Goal: Find specific page/section: Find specific page/section

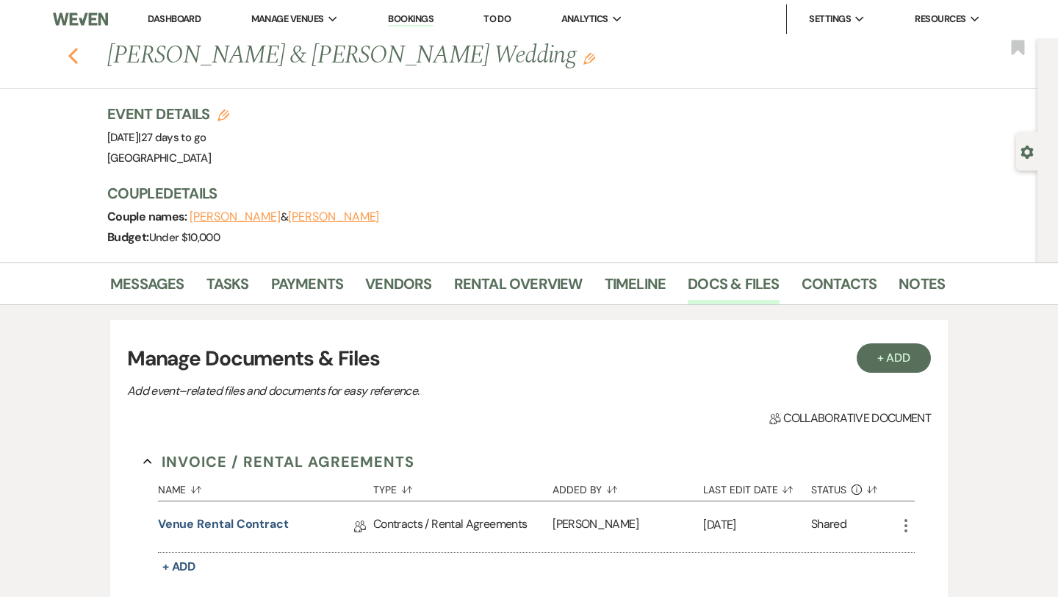
click at [76, 54] on icon "Previous" at bounding box center [73, 56] width 11 height 18
select select "6"
select select "8"
select select "5"
select select "8"
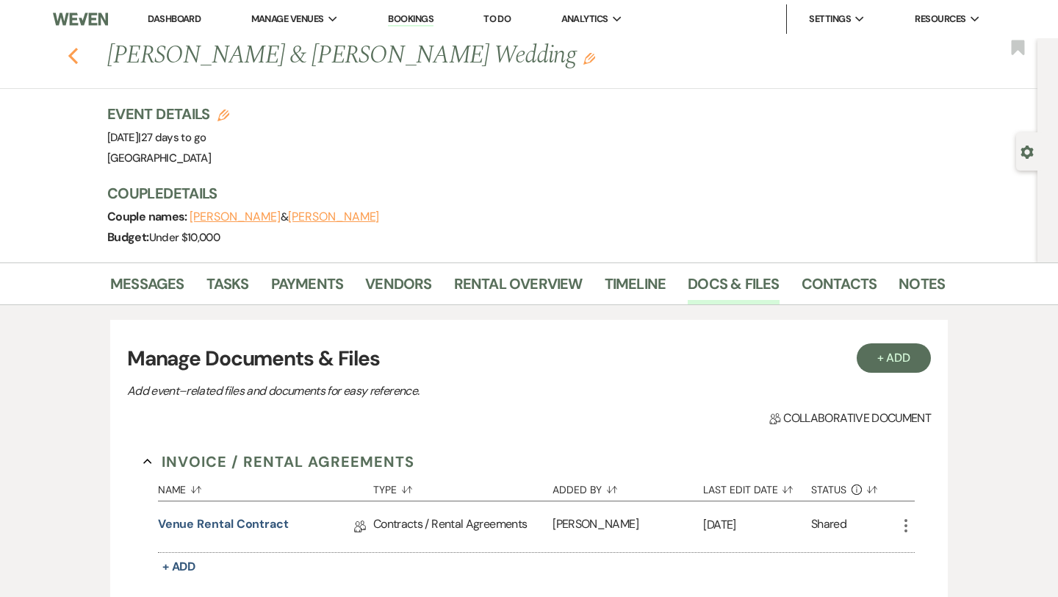
select select "5"
select select "8"
select select "5"
select select "8"
select select "5"
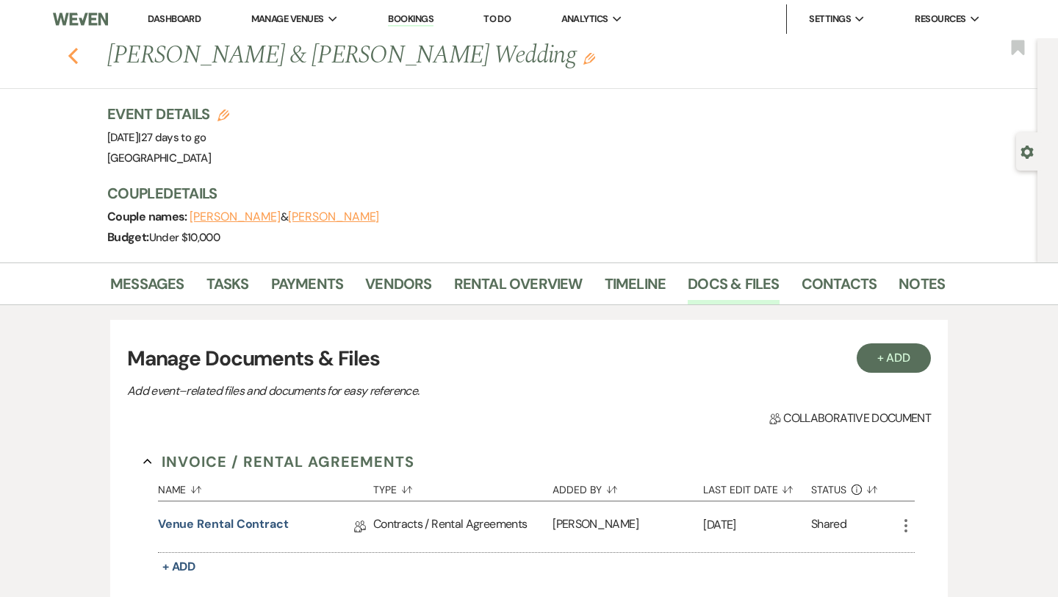
select select "8"
select select "5"
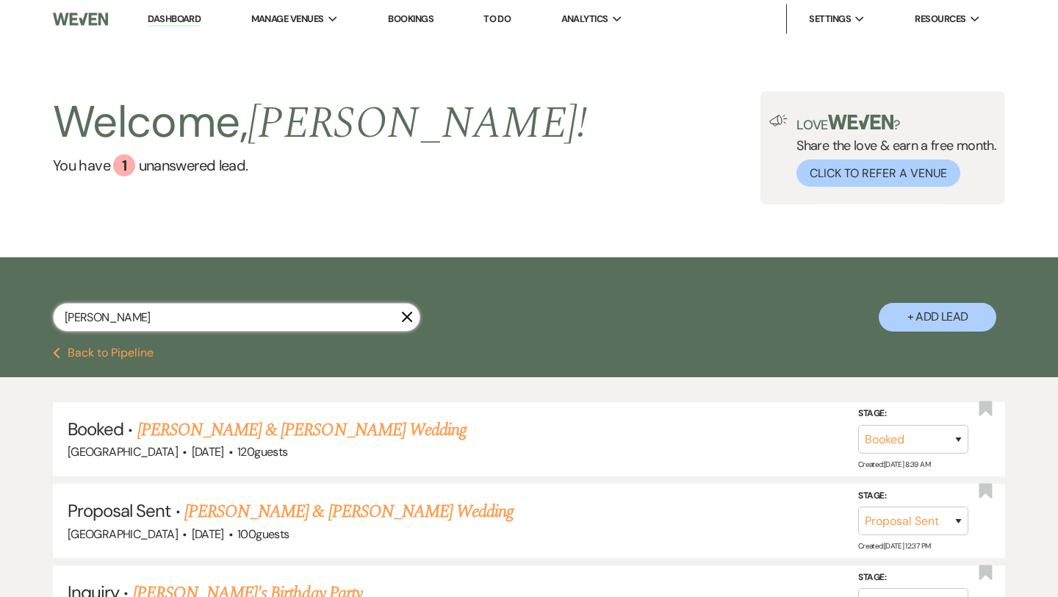
click at [203, 325] on input "[PERSON_NAME]" at bounding box center [236, 317] width 367 height 29
type input "a"
type input "[PERSON_NAME]"
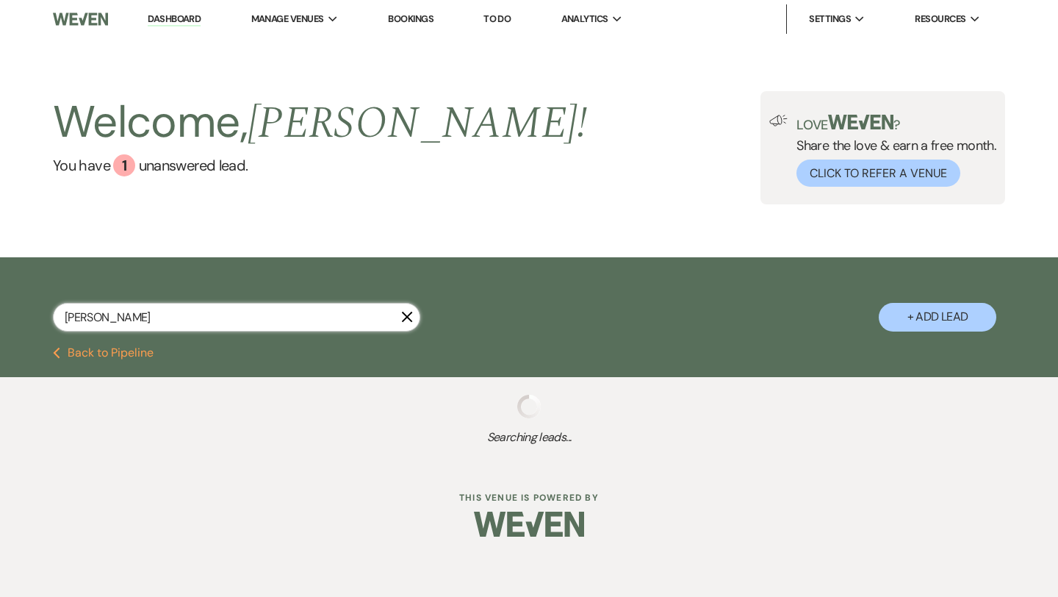
select select "8"
select select "5"
select select "8"
select select "11"
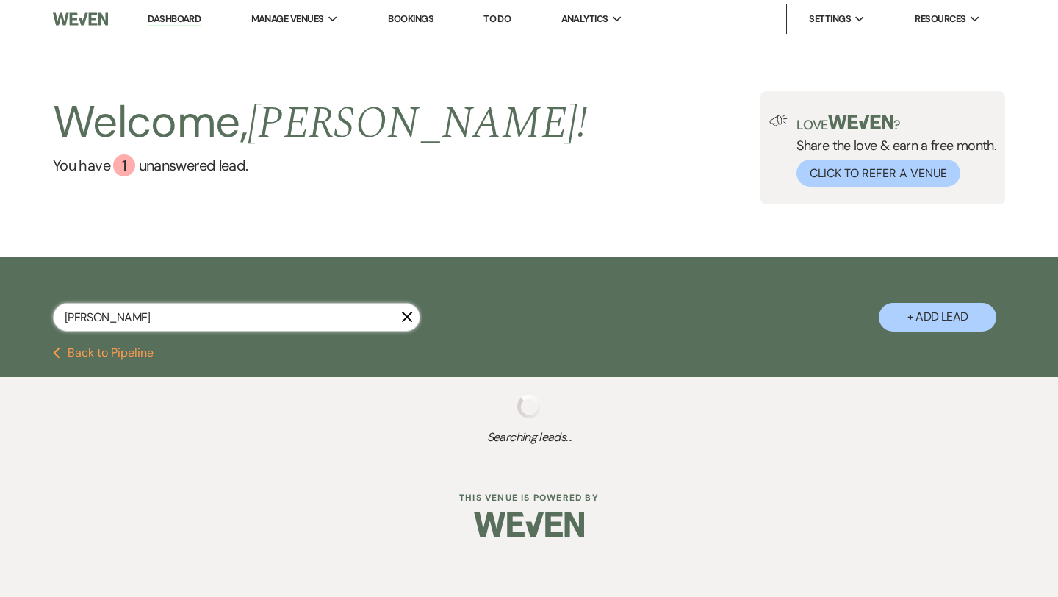
select select "8"
select select "5"
select select "8"
select select "7"
select select "8"
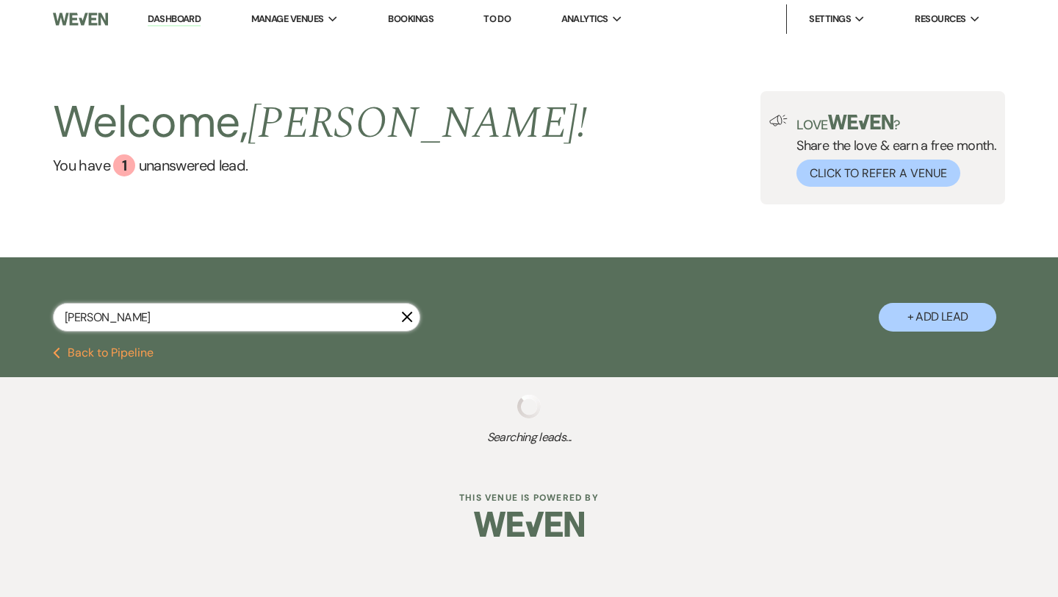
select select "5"
select select "8"
select select "11"
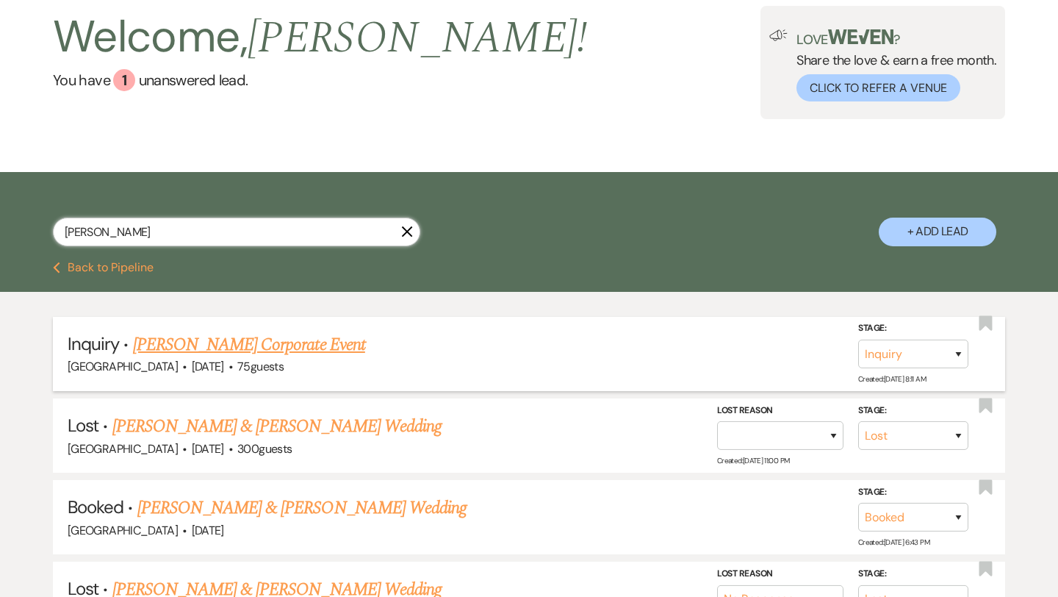
scroll to position [85, 0]
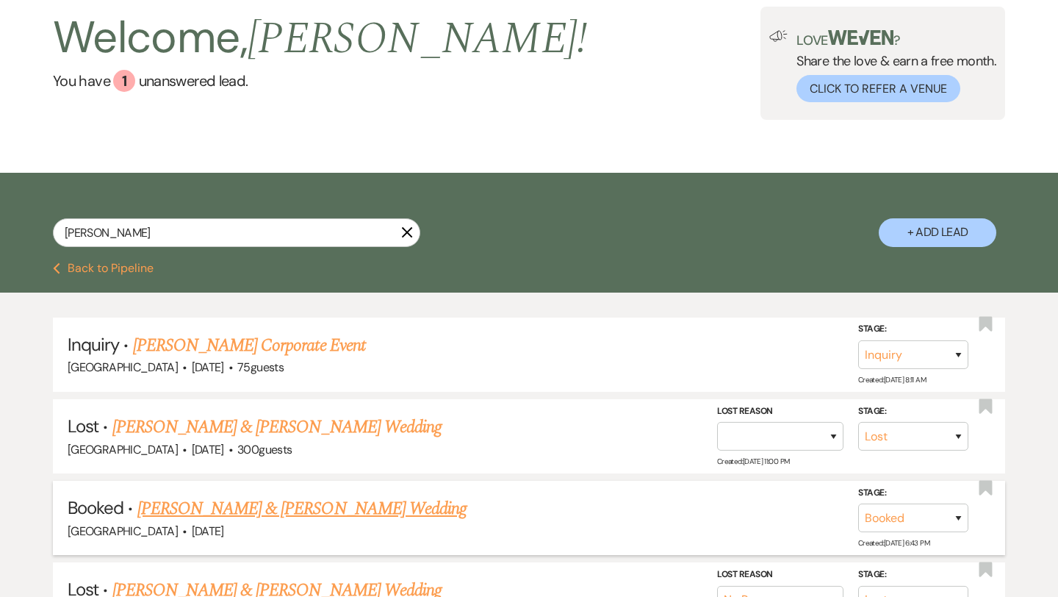
click at [322, 506] on link "[PERSON_NAME] & [PERSON_NAME] Wedding" at bounding box center [301, 508] width 329 height 26
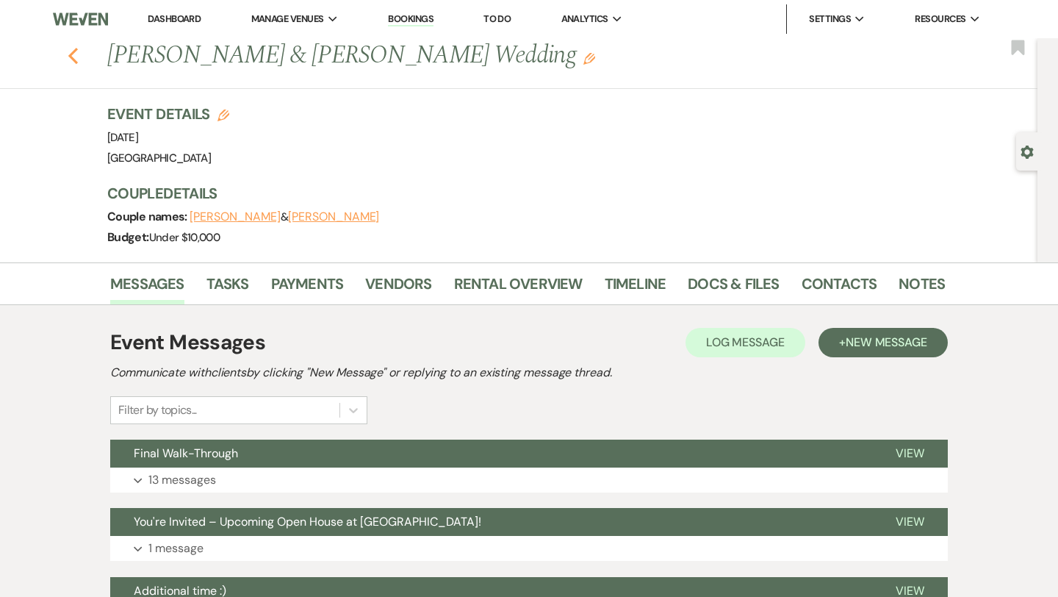
click at [73, 54] on icon "Previous" at bounding box center [73, 56] width 11 height 18
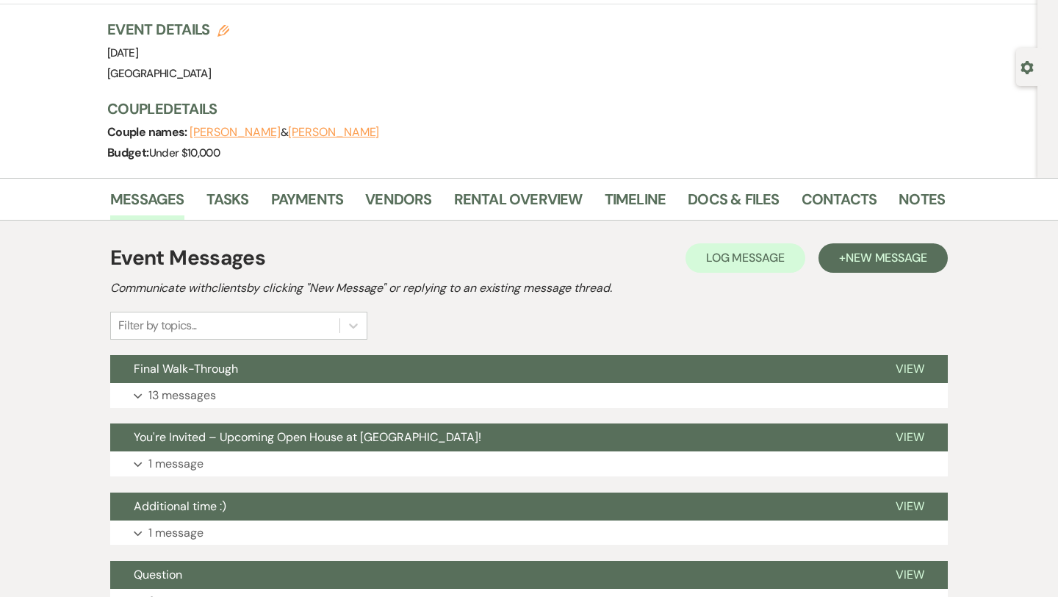
select select "8"
select select "5"
select select "8"
select select "11"
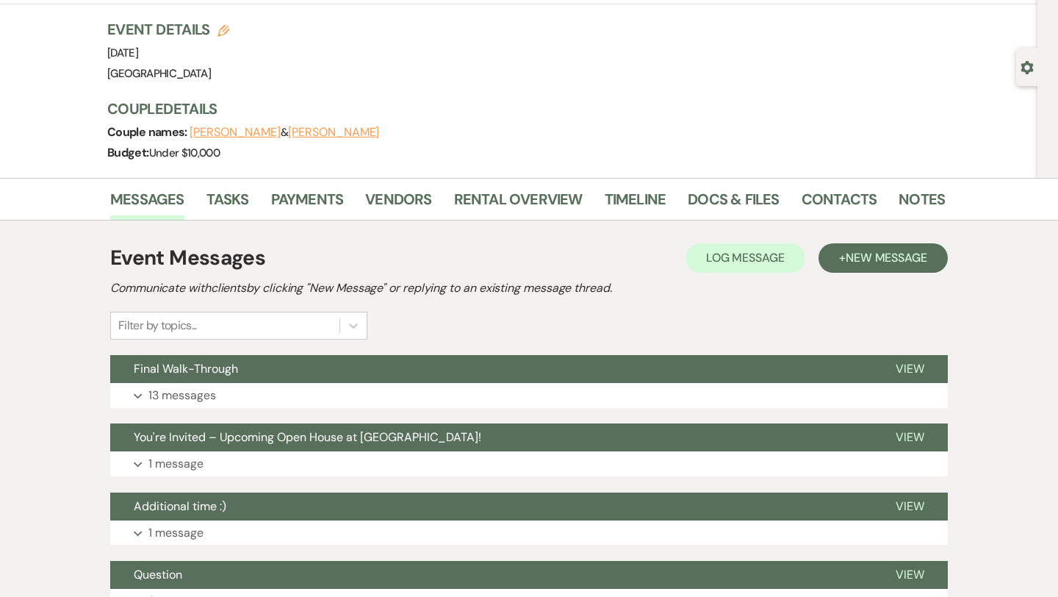
select select "8"
select select "5"
select select "8"
select select "7"
select select "8"
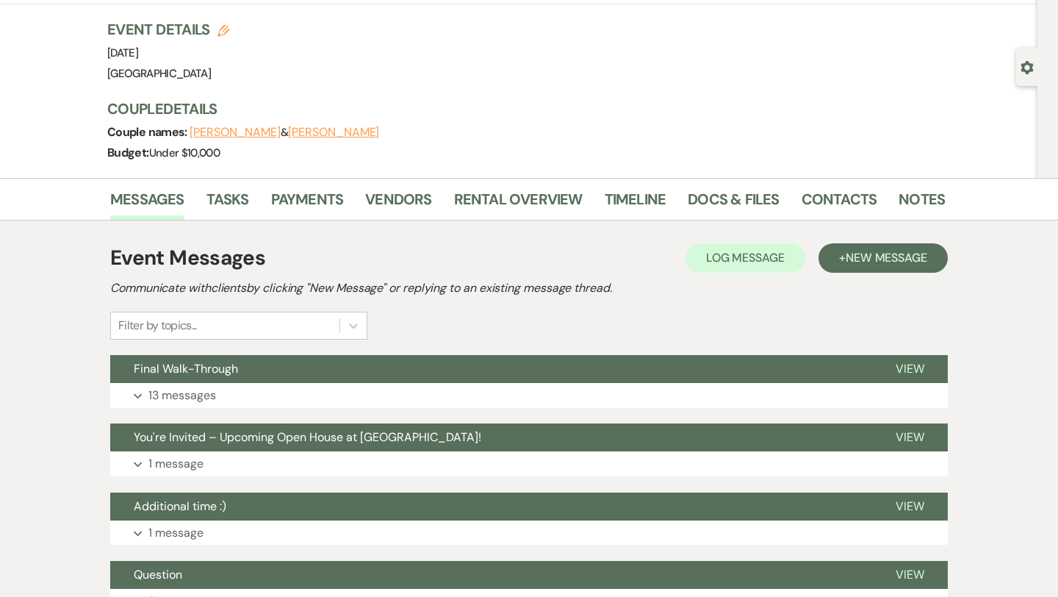
select select "5"
select select "8"
select select "11"
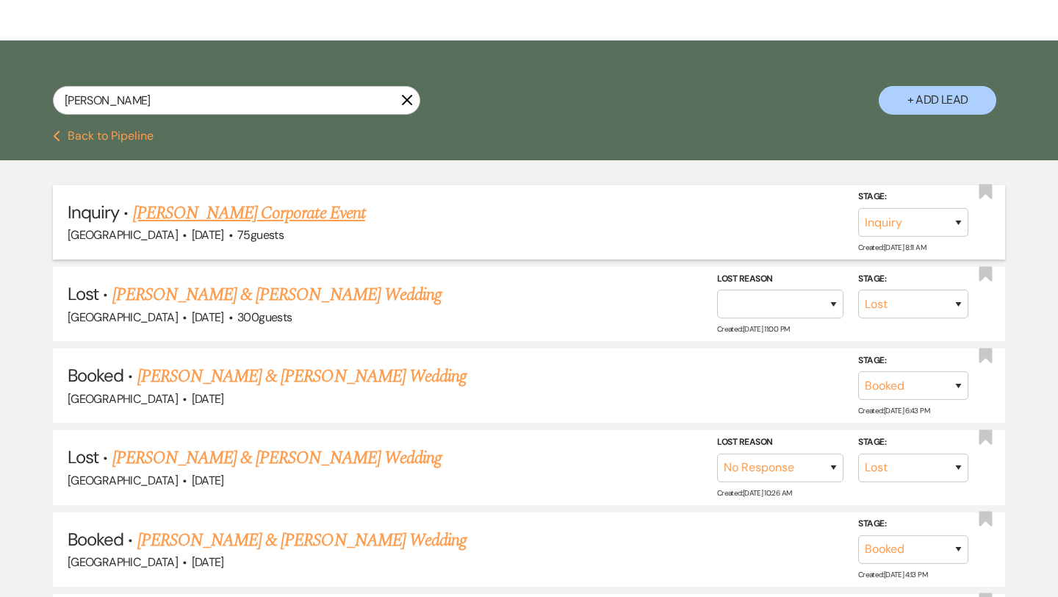
scroll to position [215, 0]
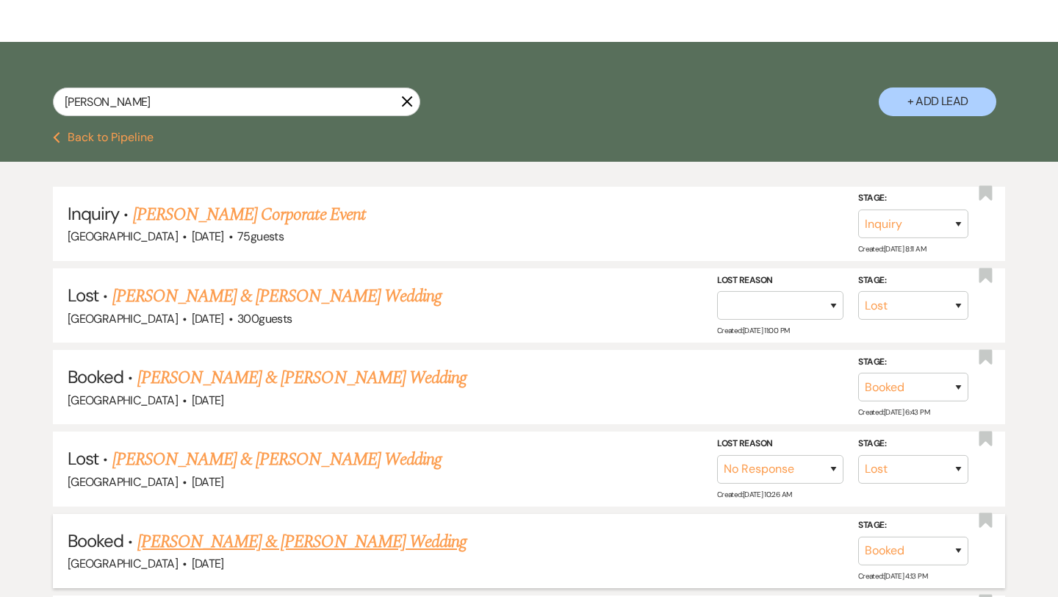
click at [352, 537] on link "[PERSON_NAME] & [PERSON_NAME] Wedding" at bounding box center [301, 541] width 329 height 26
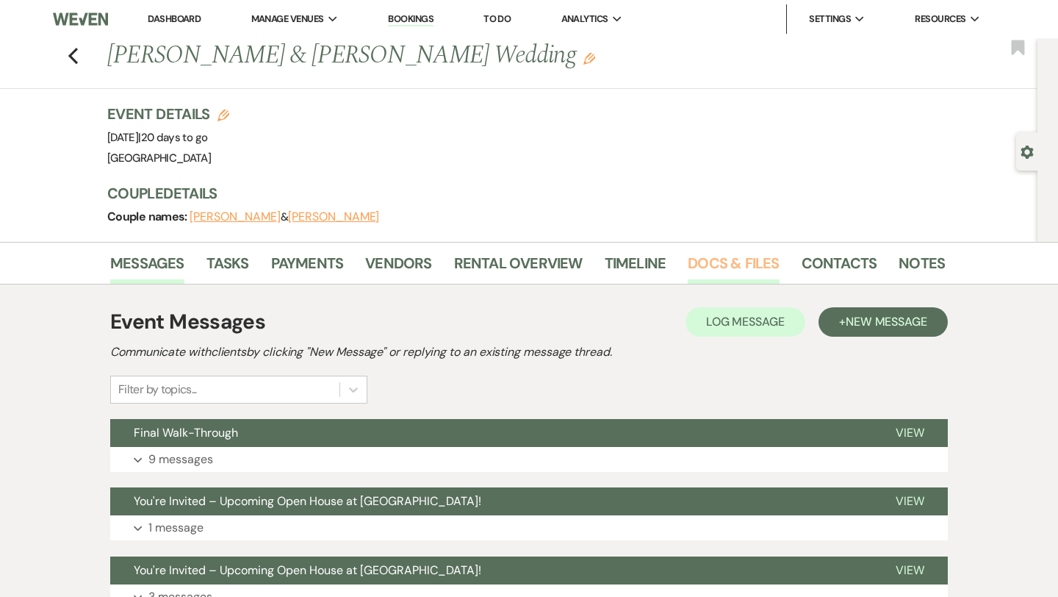
click at [741, 256] on link "Docs & Files" at bounding box center [733, 267] width 91 height 32
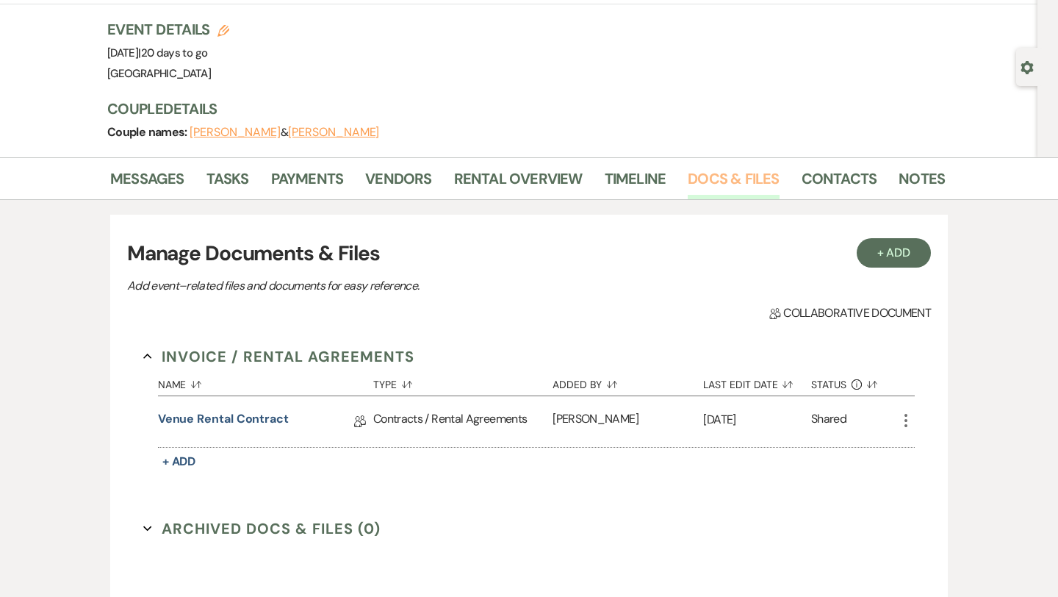
scroll to position [93, 0]
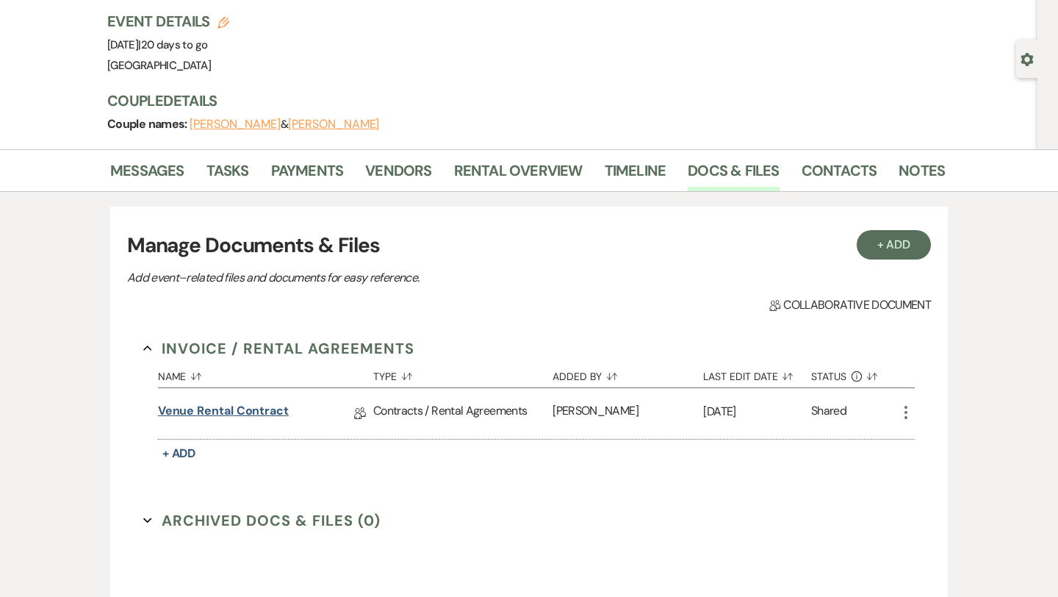
click at [268, 419] on link "Venue Rental Contract" at bounding box center [223, 413] width 131 height 23
